Goal: Use online tool/utility: Utilize a website feature to perform a specific function

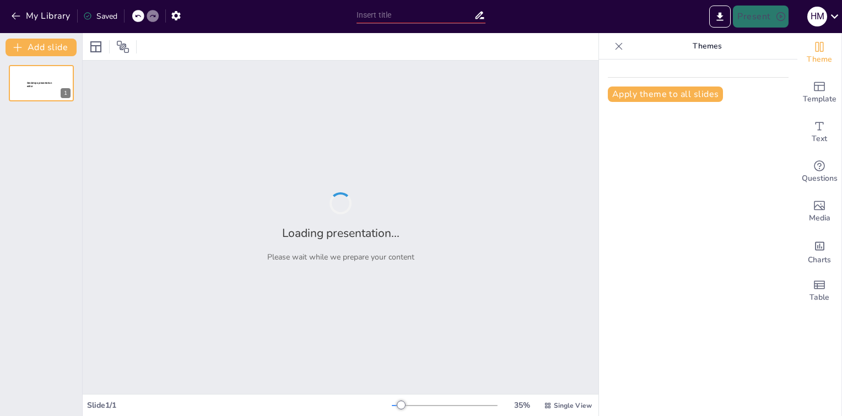
type input "Advancing Sustainability: The Role of the SMART Research Group in Transformativ…"
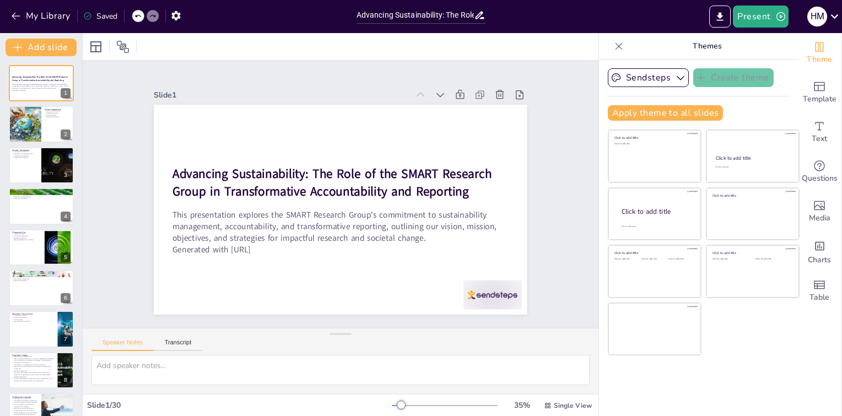
checkbox input "true"
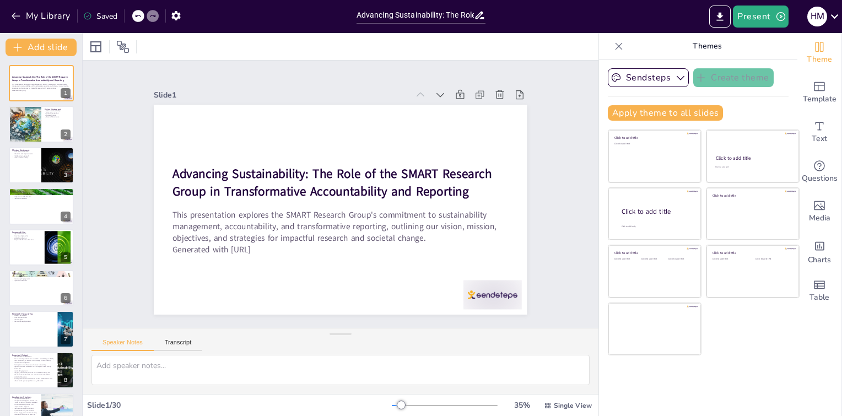
checkbox input "true"
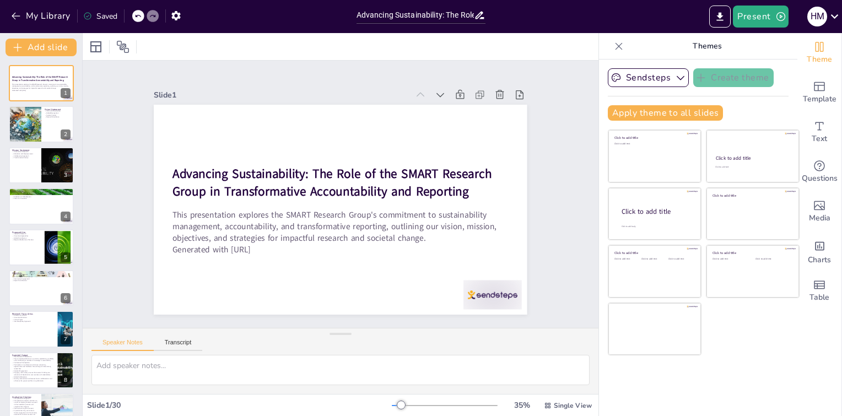
checkbox input "true"
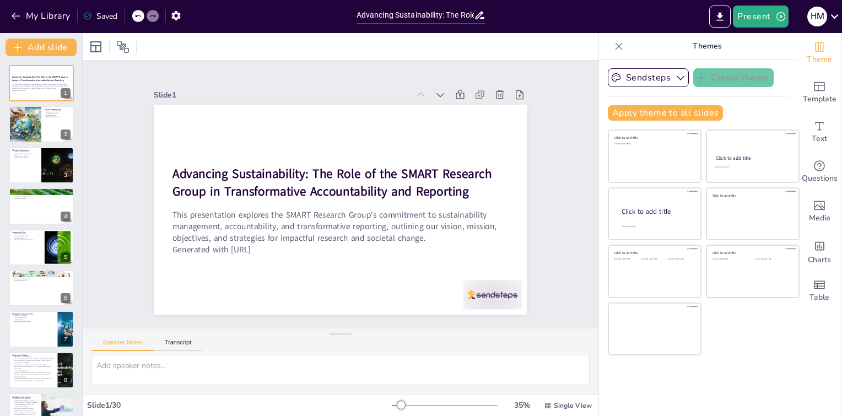
checkbox input "true"
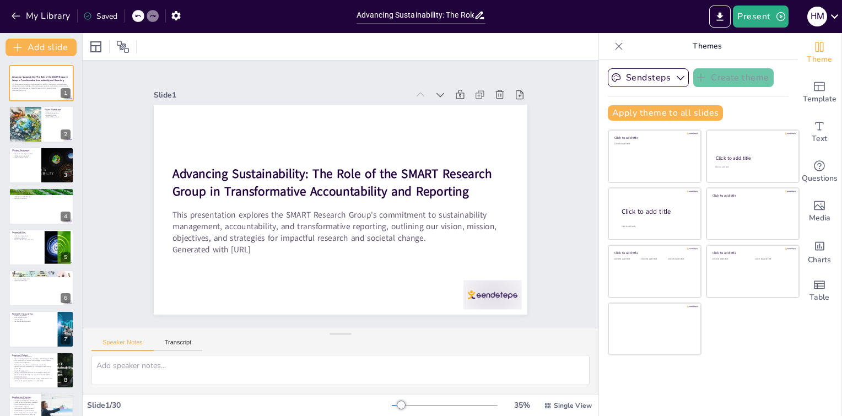
checkbox input "true"
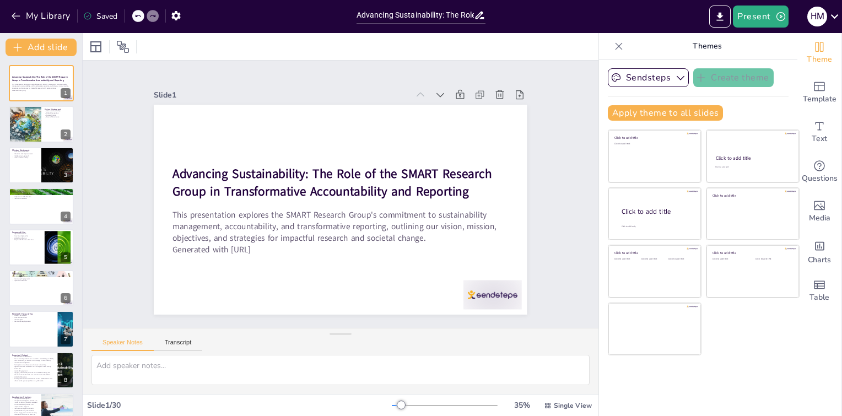
checkbox input "true"
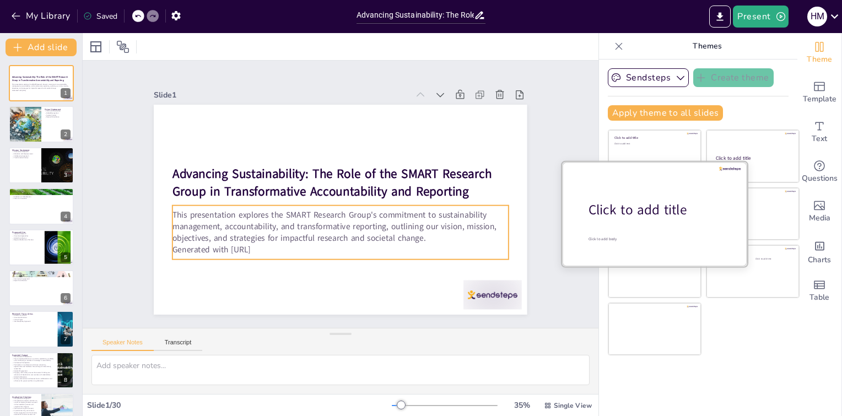
checkbox input "true"
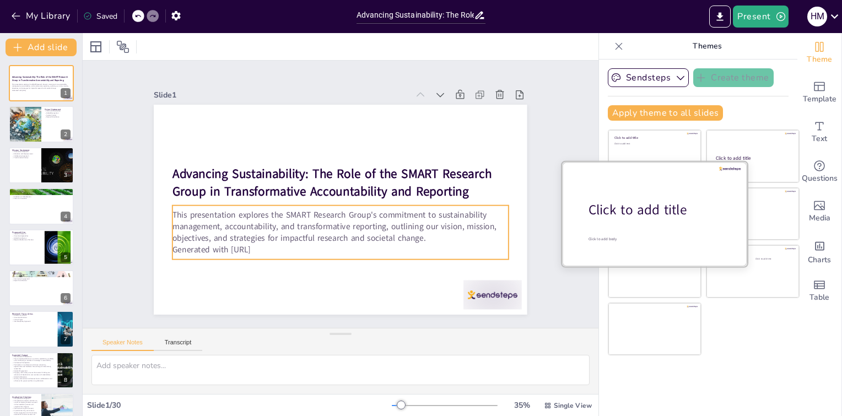
checkbox input "true"
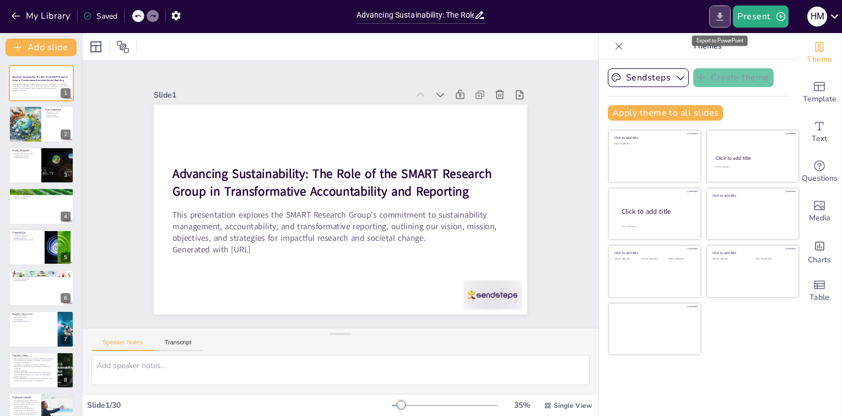
click at [723, 15] on icon "Export to PowerPoint" at bounding box center [720, 17] width 12 height 12
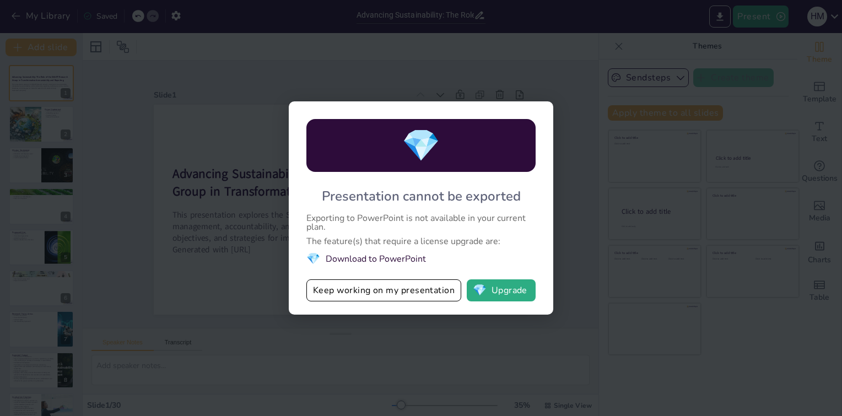
click at [547, 45] on div "💎 Presentation cannot be exported Exporting to PowerPoint is not available in y…" at bounding box center [421, 208] width 842 height 416
click at [274, 82] on div "💎 Presentation cannot be exported Exporting to PowerPoint is not available in y…" at bounding box center [421, 208] width 842 height 416
checkbox input "true"
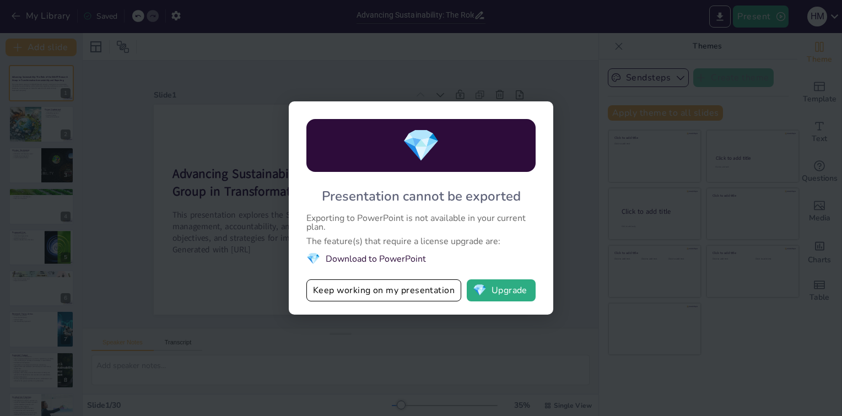
checkbox input "true"
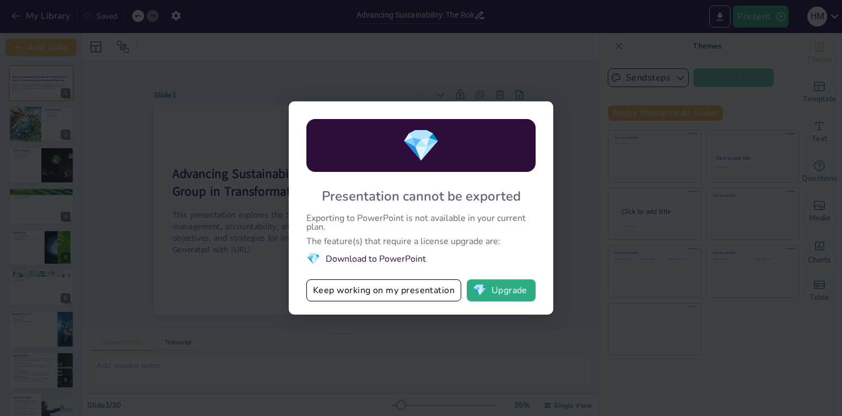
checkbox input "true"
click at [422, 296] on button "Keep working on my presentation" at bounding box center [383, 290] width 155 height 22
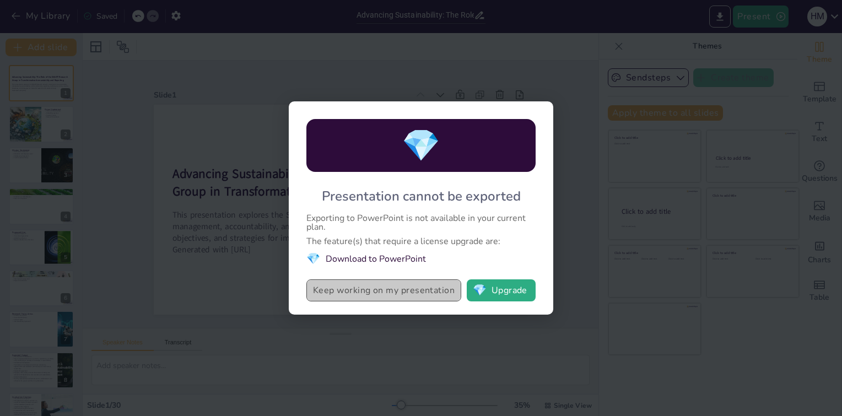
checkbox input "true"
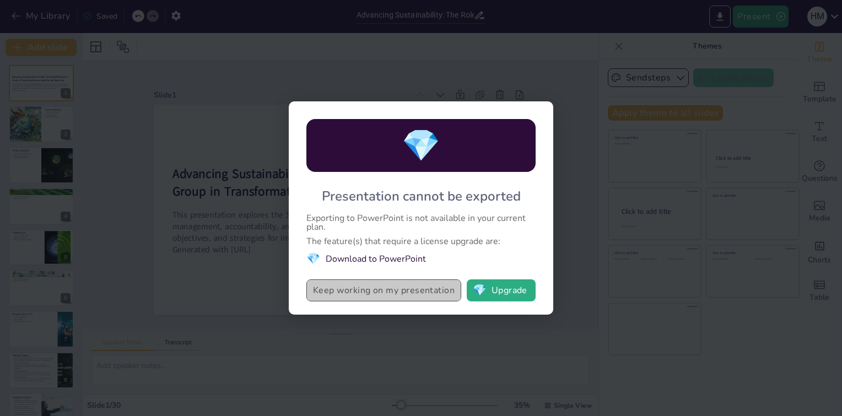
checkbox input "true"
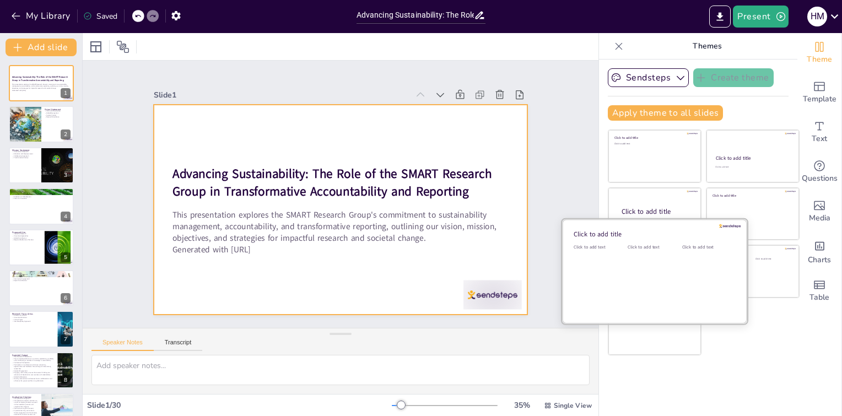
checkbox input "true"
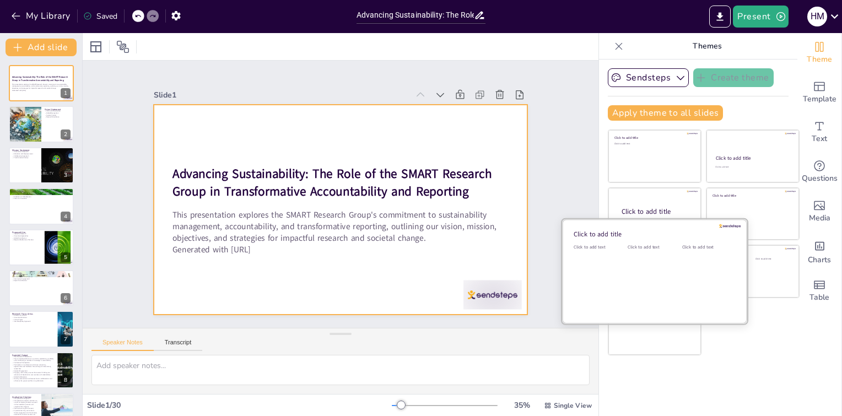
checkbox input "true"
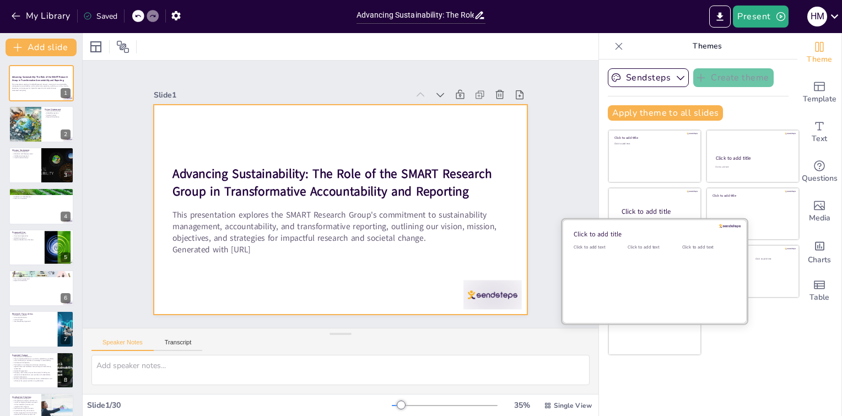
checkbox input "true"
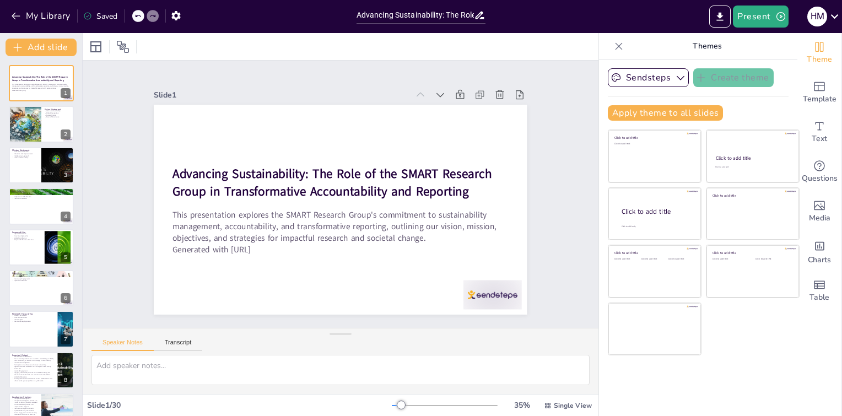
checkbox input "true"
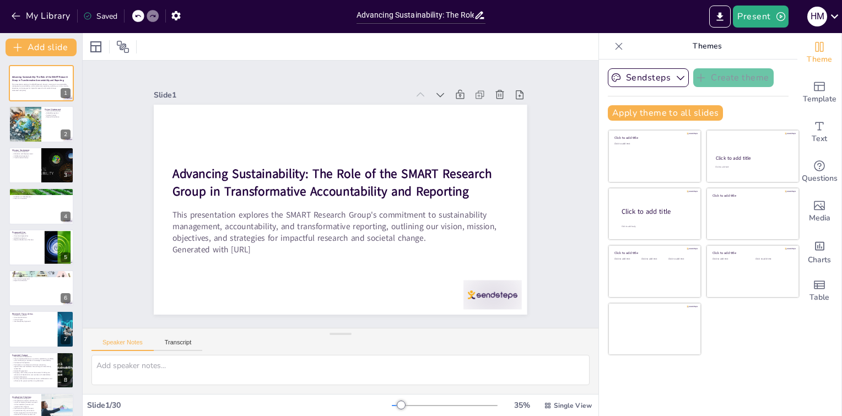
checkbox input "true"
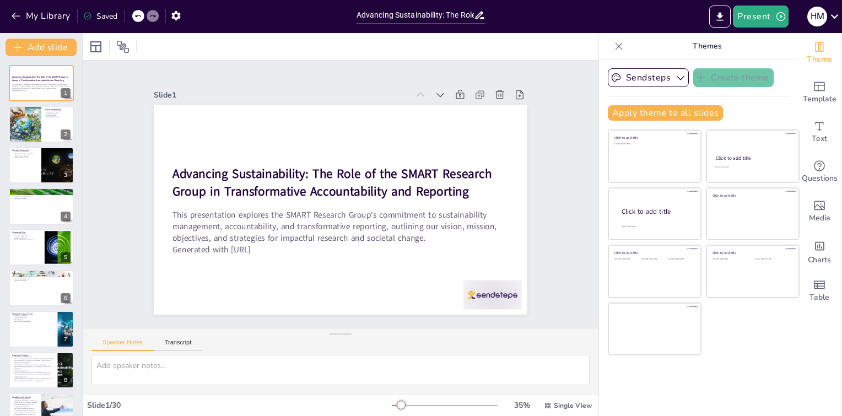
checkbox input "true"
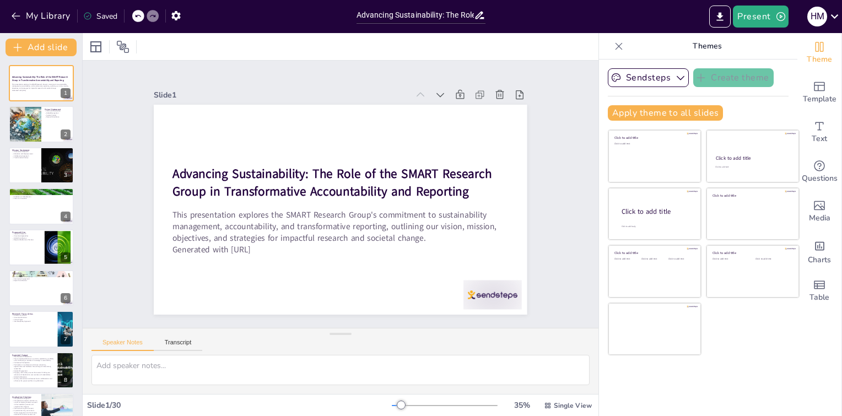
checkbox input "true"
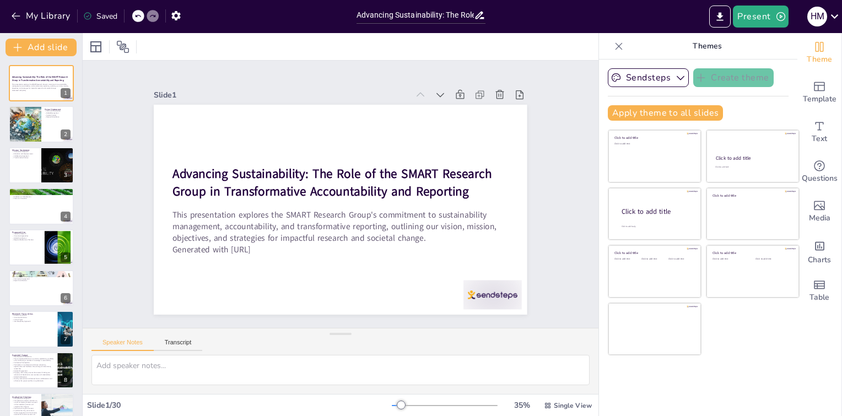
checkbox input "true"
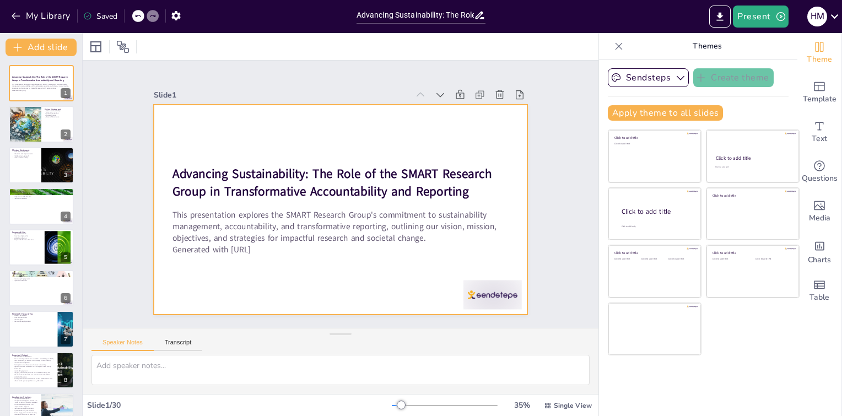
checkbox input "true"
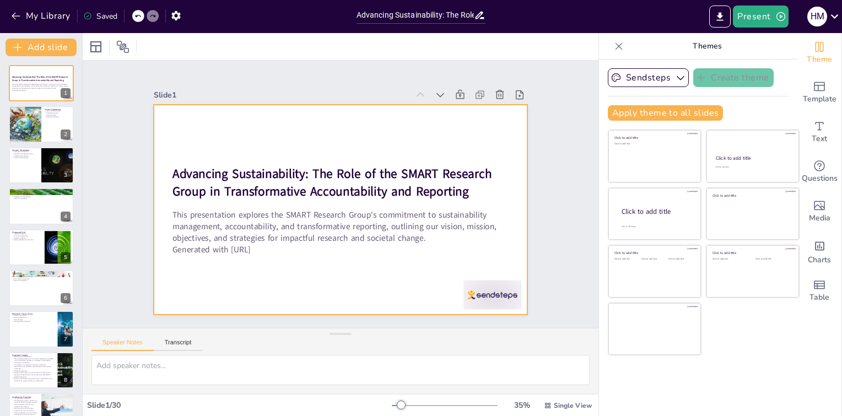
checkbox input "true"
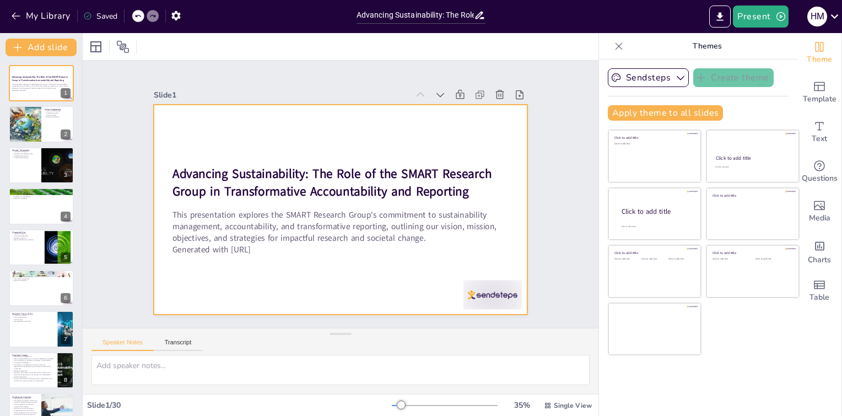
checkbox input "true"
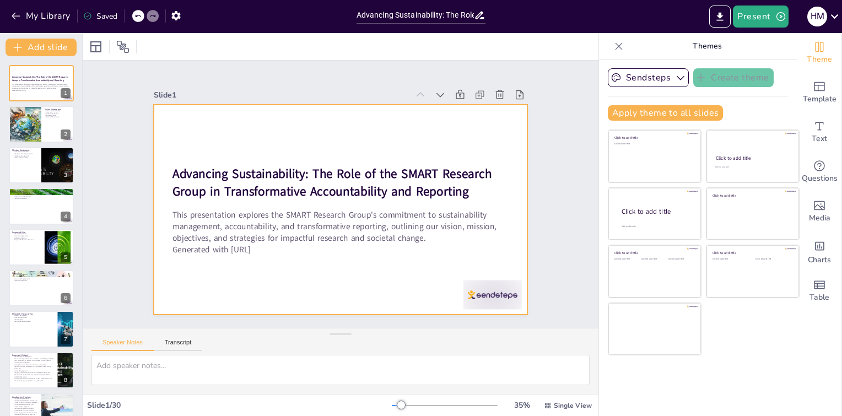
checkbox input "true"
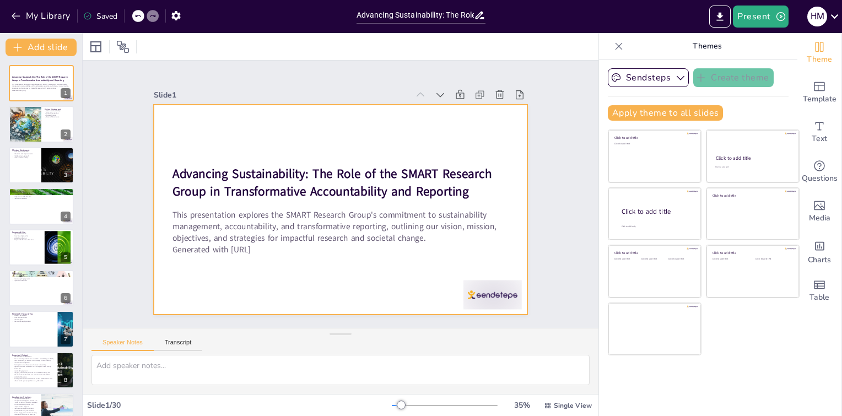
checkbox input "true"
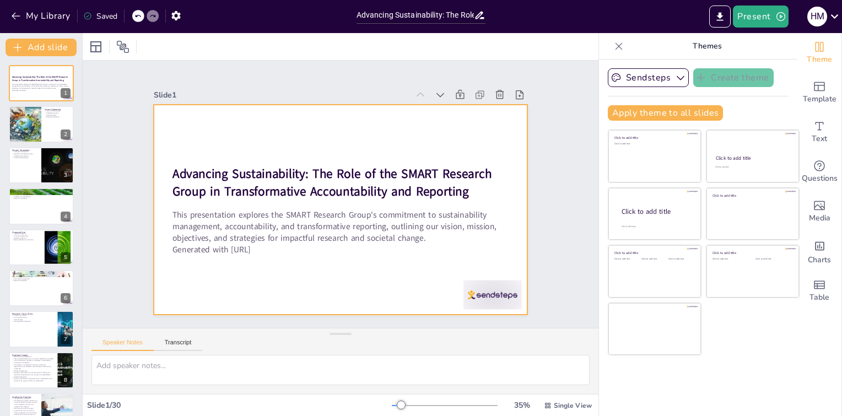
checkbox input "true"
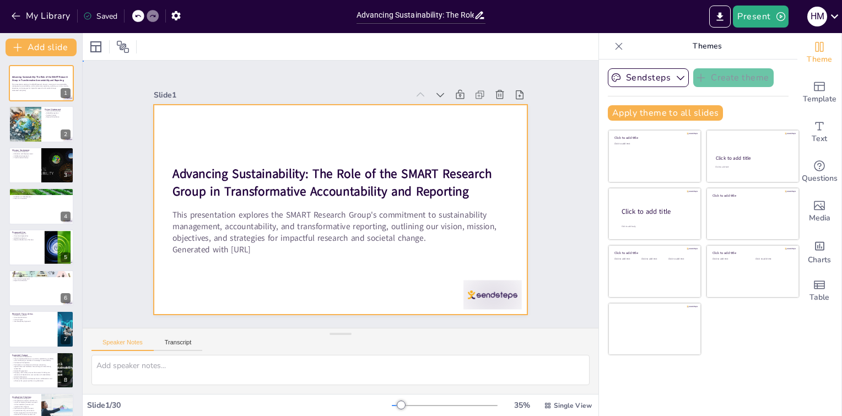
click at [288, 200] on div at bounding box center [337, 209] width 409 height 283
checkbox input "true"
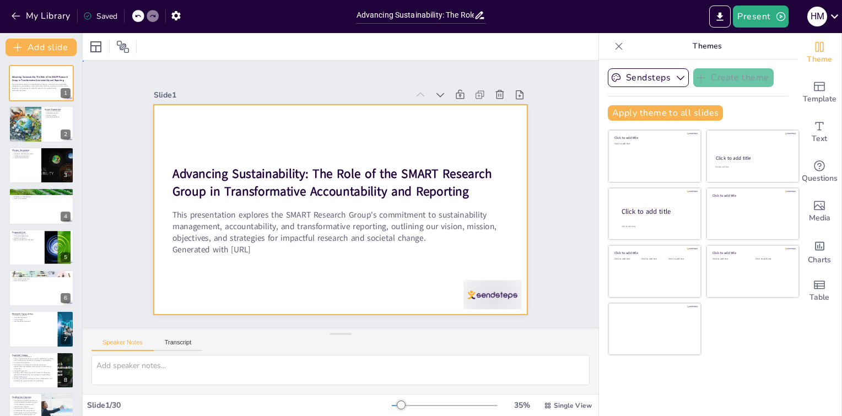
checkbox input "true"
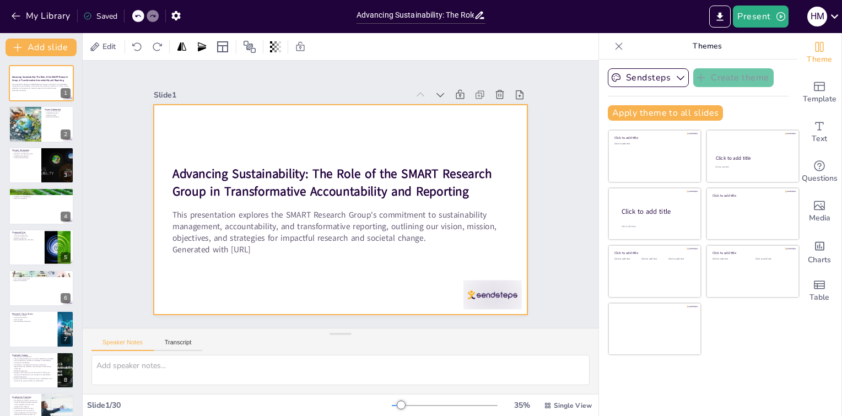
checkbox input "true"
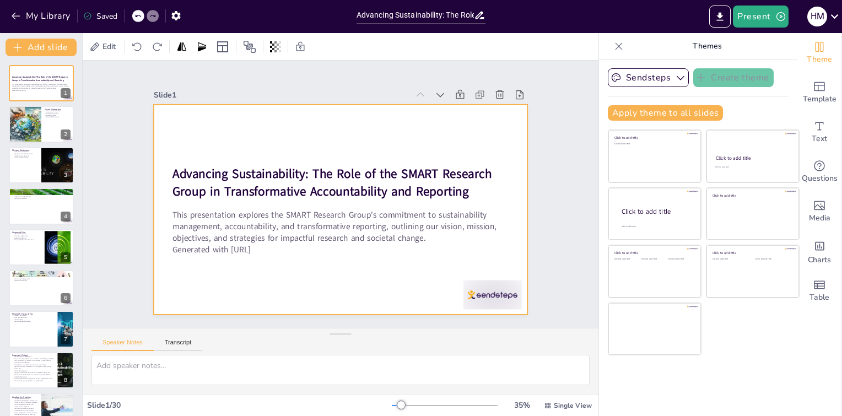
checkbox input "true"
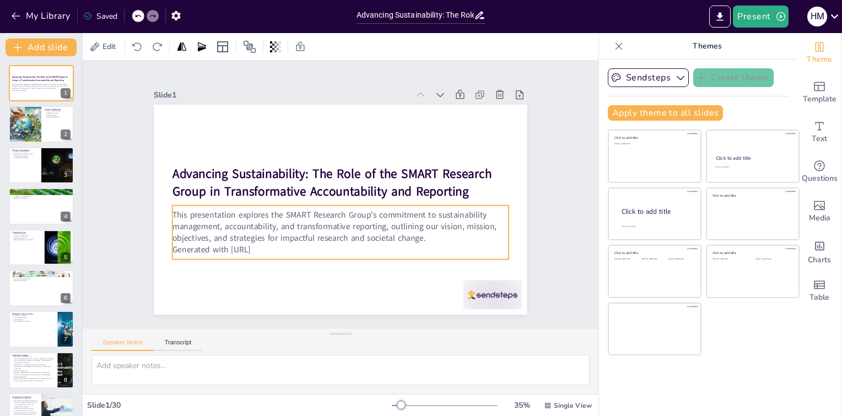
checkbox input "true"
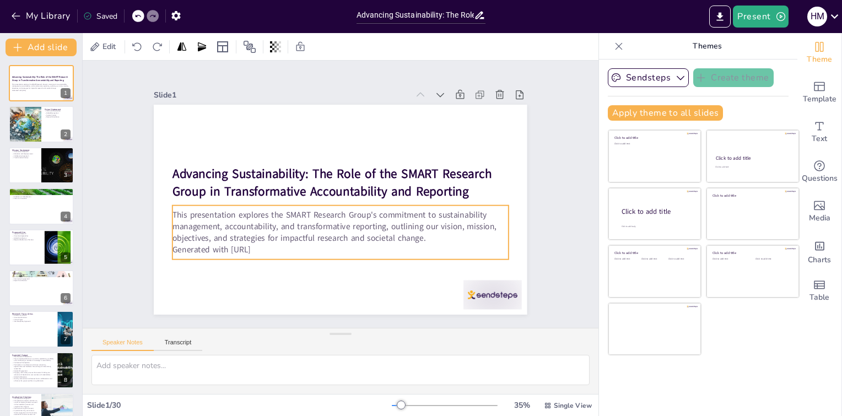
checkbox input "true"
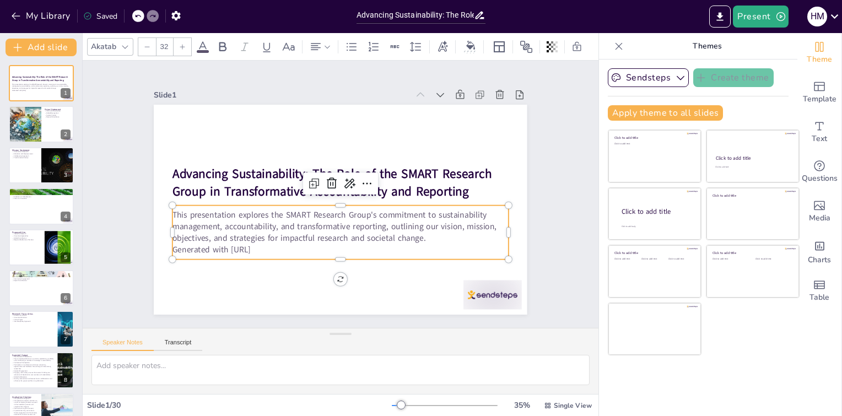
click at [276, 221] on p "This presentation explores the SMART Research Group's commitment to sustainabil…" at bounding box center [309, 201] width 104 height 336
checkbox input "true"
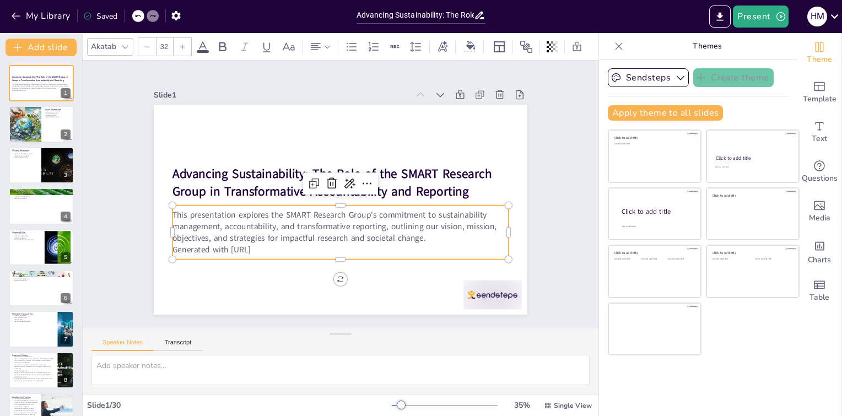
checkbox input "true"
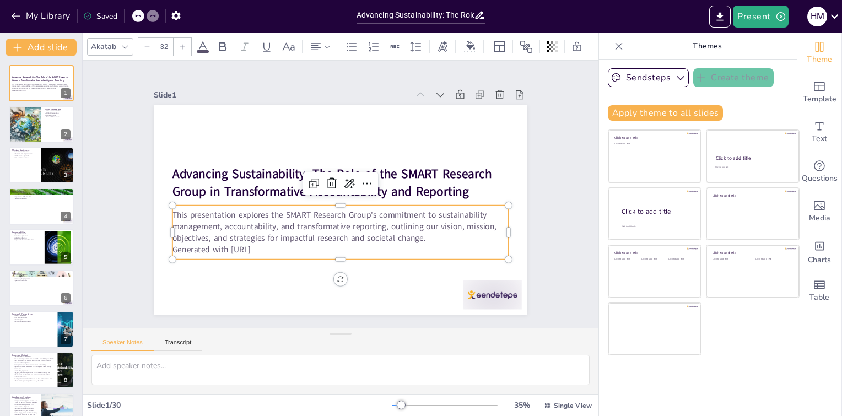
checkbox input "true"
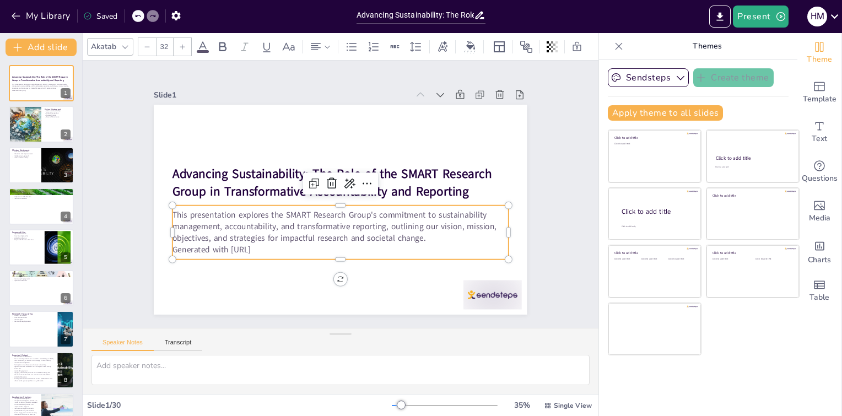
checkbox input "true"
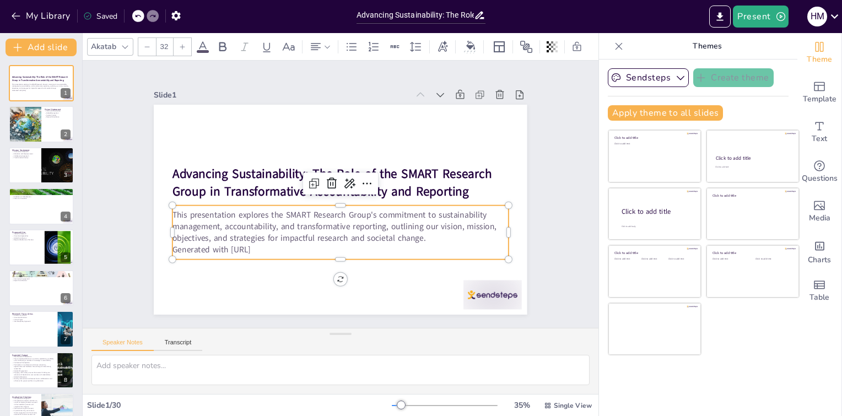
checkbox input "true"
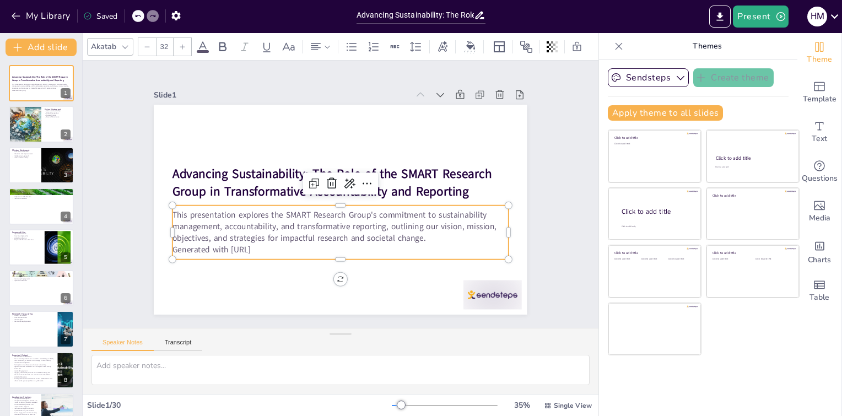
checkbox input "true"
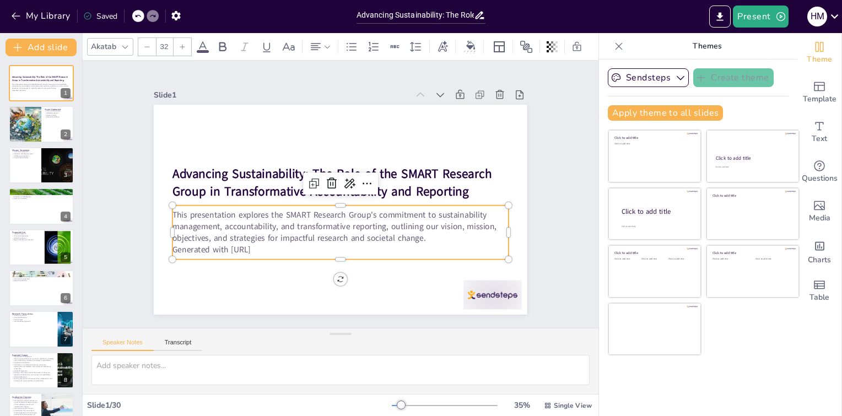
checkbox input "true"
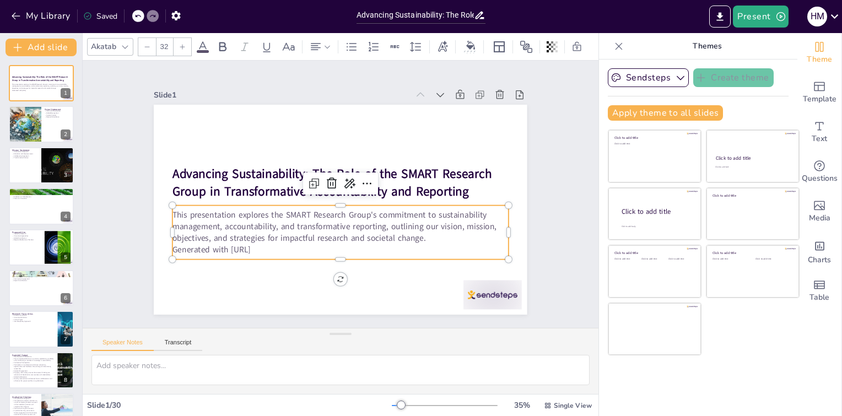
checkbox input "true"
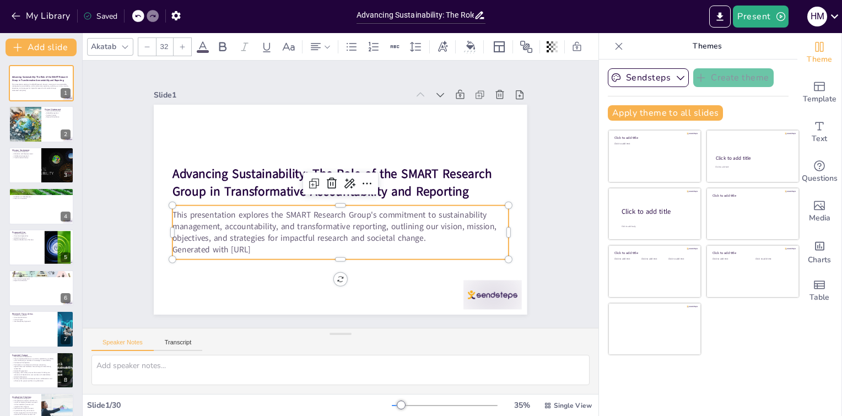
checkbox input "true"
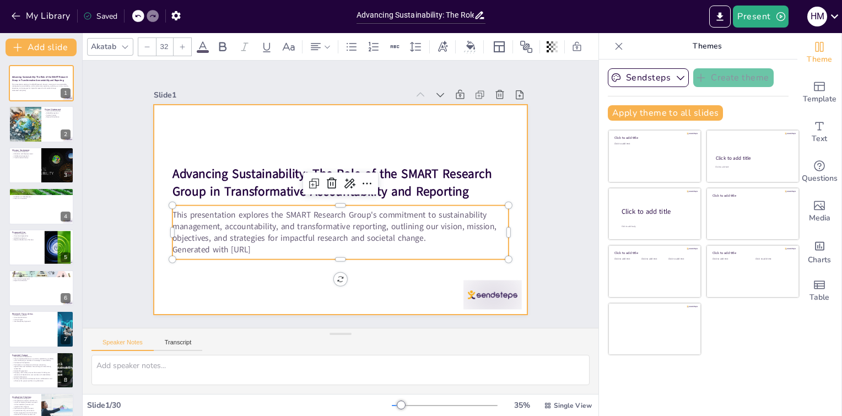
checkbox input "true"
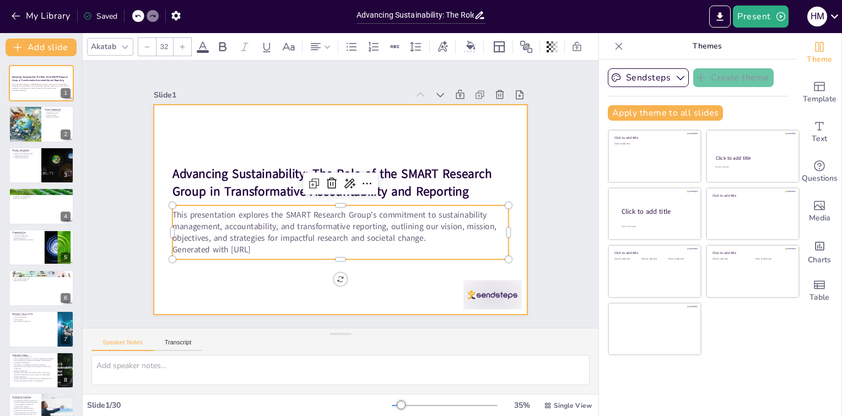
checkbox input "true"
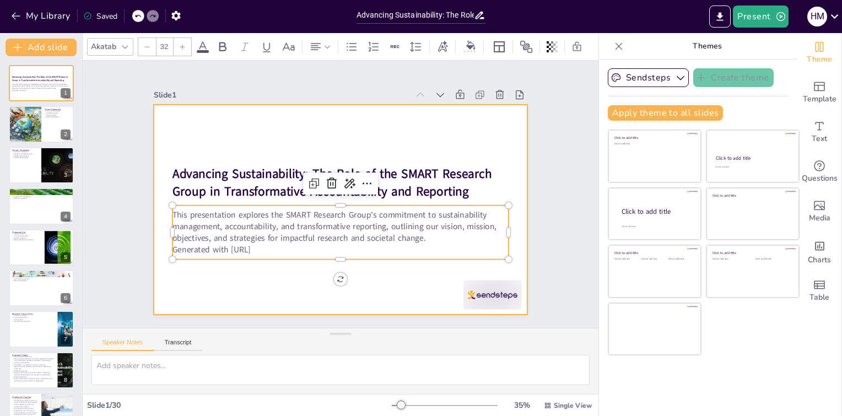
checkbox input "true"
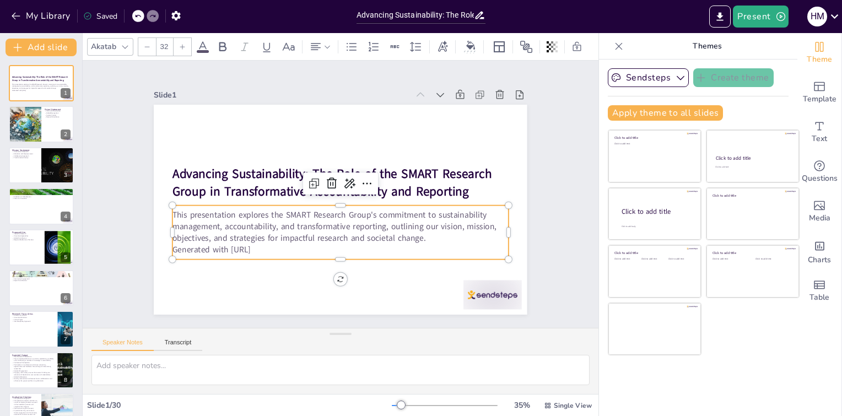
checkbox input "true"
click at [534, 209] on div "Slide 1 Advancing Sustainability: The Role of the SMART Research Group in Trans…" at bounding box center [340, 194] width 493 height 451
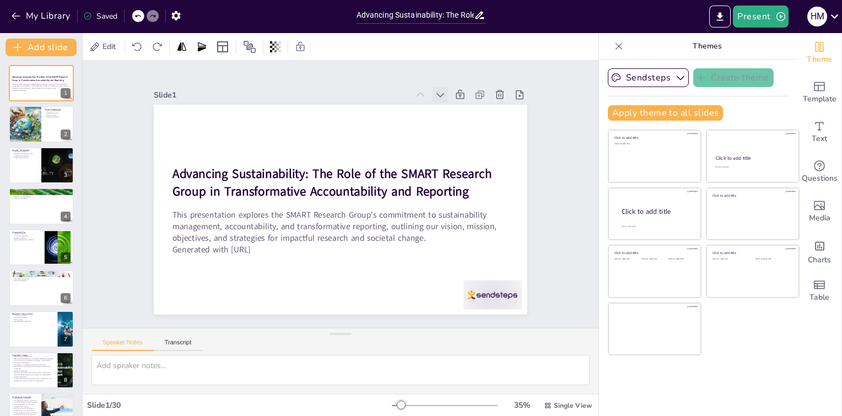
click at [459, 123] on icon at bounding box center [466, 130] width 14 height 14
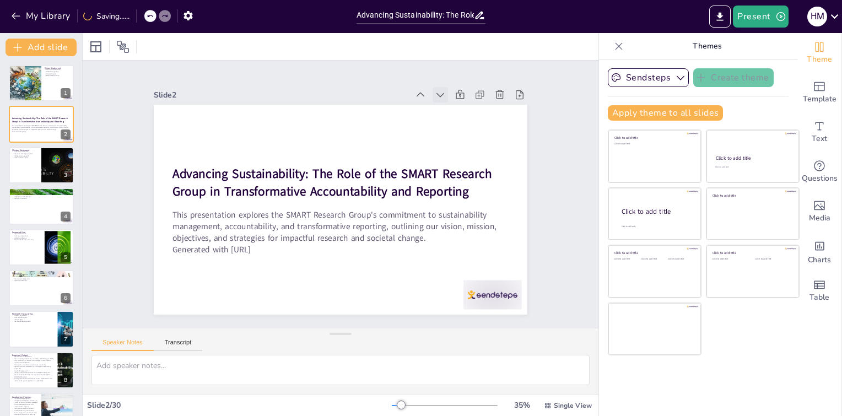
click at [452, 111] on icon at bounding box center [458, 117] width 13 height 13
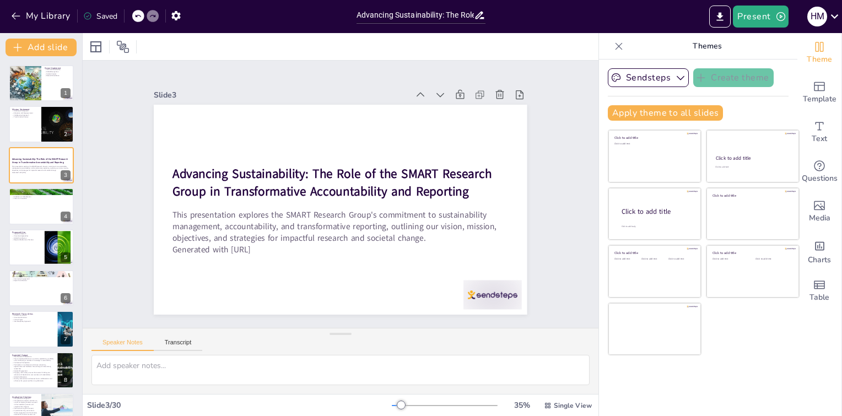
click at [452, 111] on icon at bounding box center [458, 117] width 13 height 13
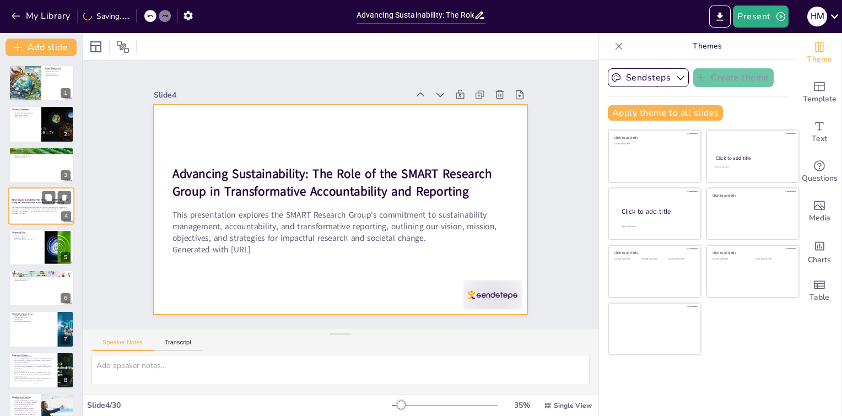
click at [37, 214] on div at bounding box center [41, 205] width 66 height 37
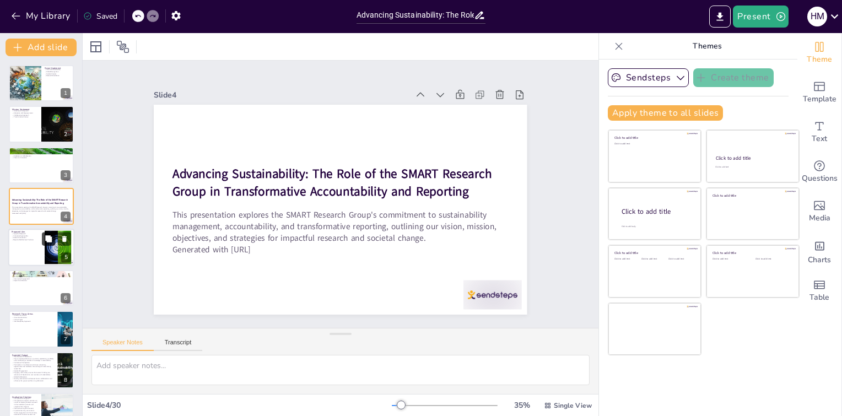
click at [44, 245] on button at bounding box center [48, 238] width 13 height 13
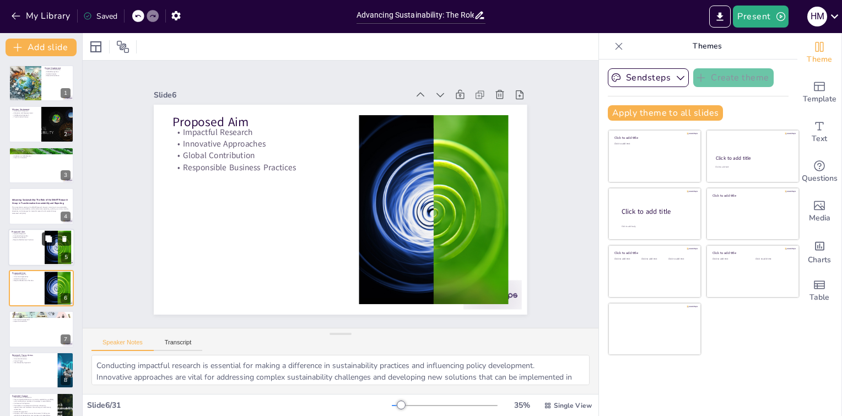
scroll to position [52, 0]
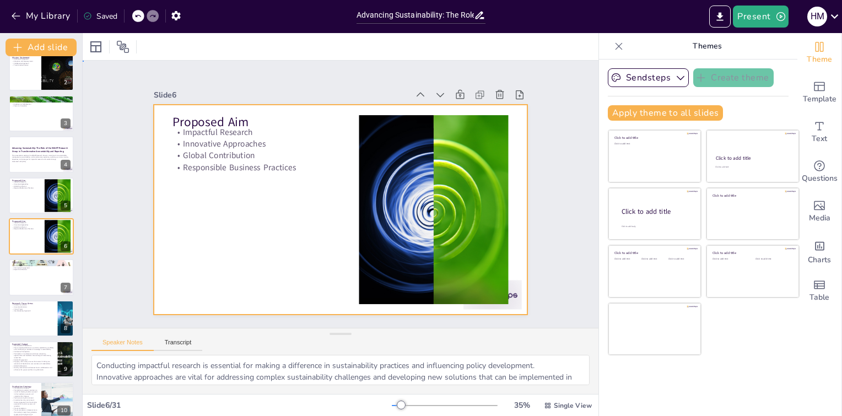
click at [290, 191] on div at bounding box center [334, 208] width 427 height 344
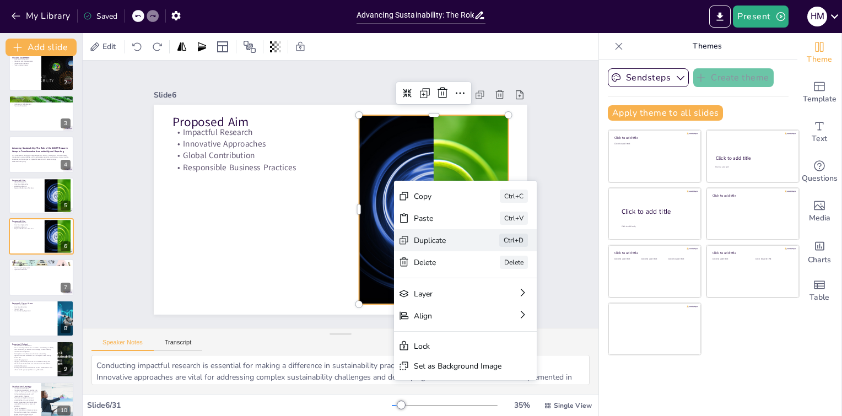
click at [429, 374] on div "Duplicate" at bounding box center [405, 396] width 47 height 44
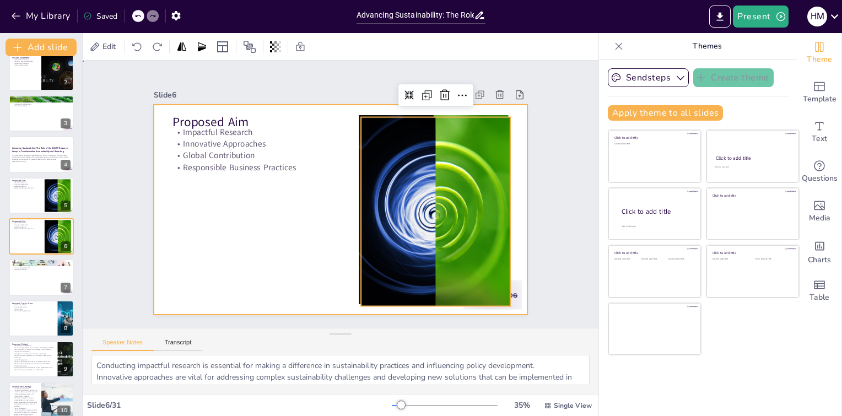
click at [281, 208] on div at bounding box center [331, 206] width 425 height 389
